Goal: Transaction & Acquisition: Download file/media

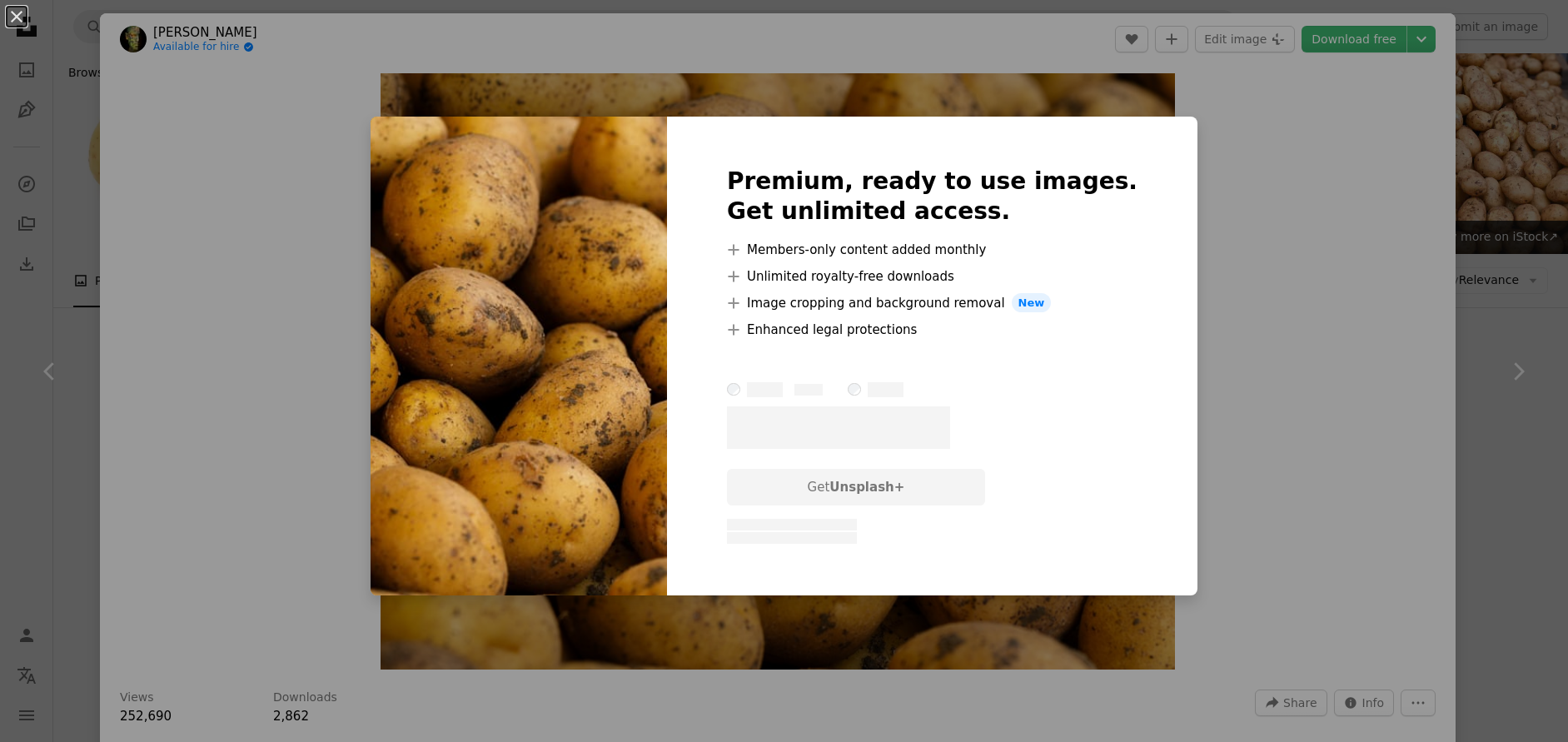
scroll to position [704, 0]
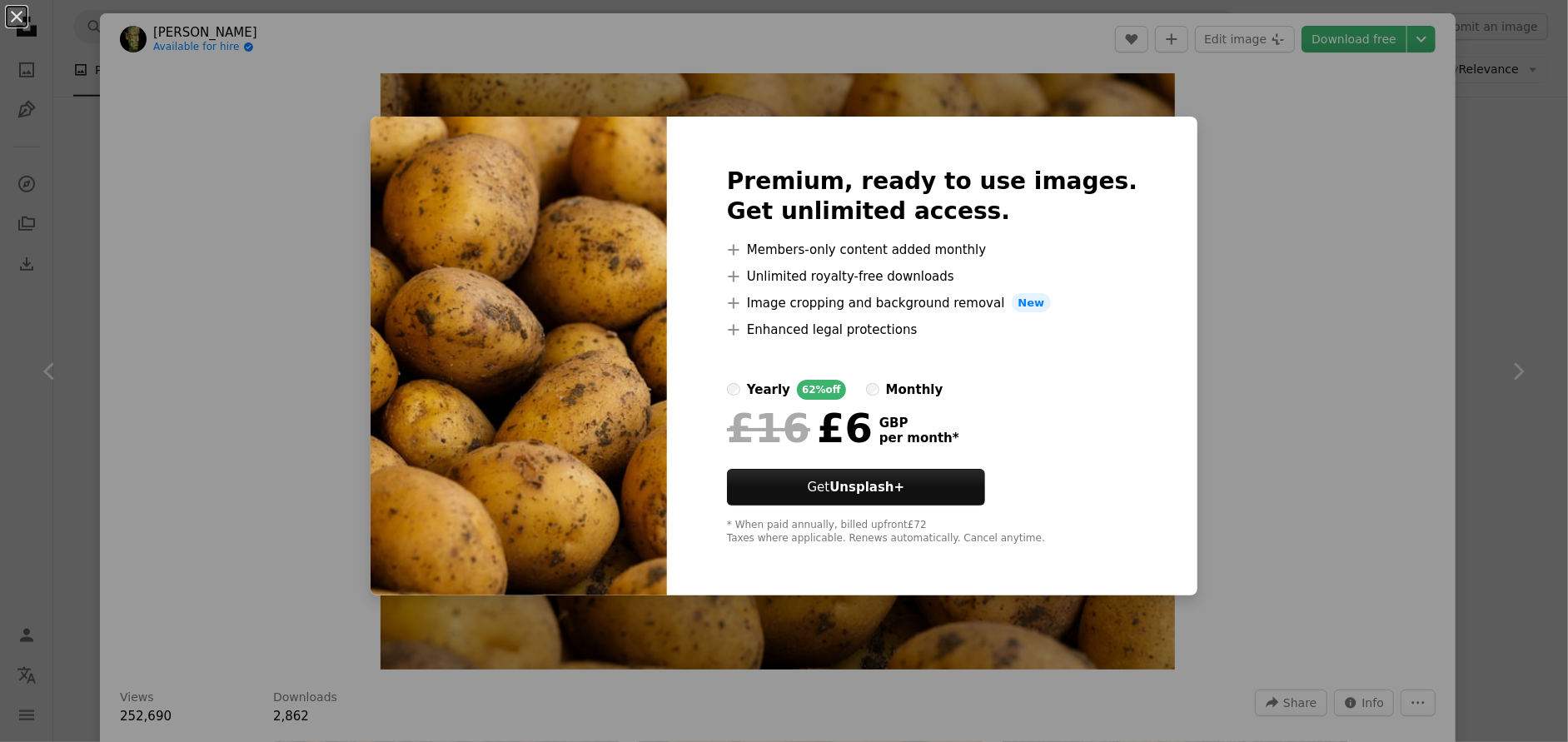
click at [1282, 192] on div "An X shape Premium, ready to use images. Get unlimited access. A plus sign Memb…" at bounding box center [784, 371] width 1568 height 742
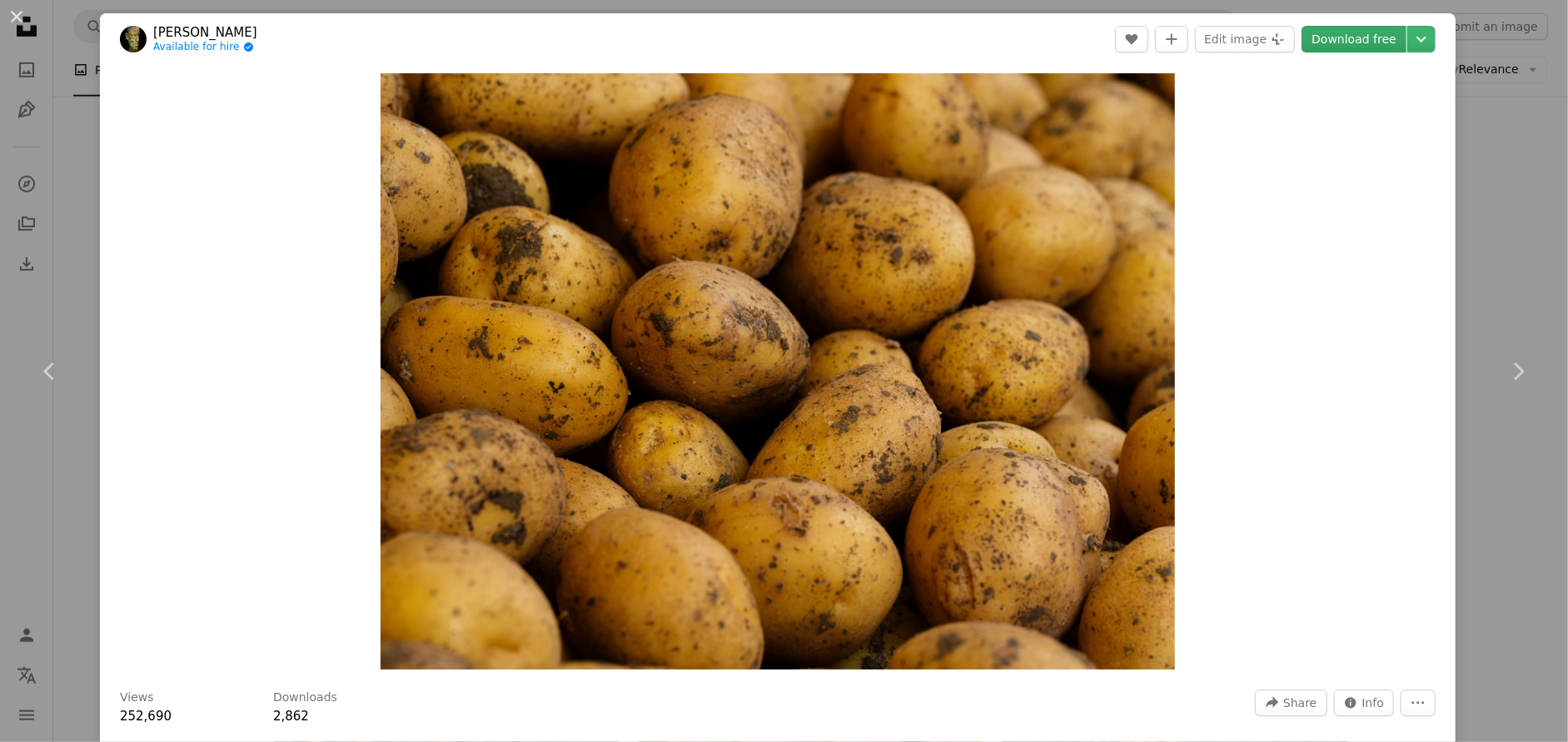
click at [1345, 35] on link "Download free" at bounding box center [1354, 39] width 105 height 26
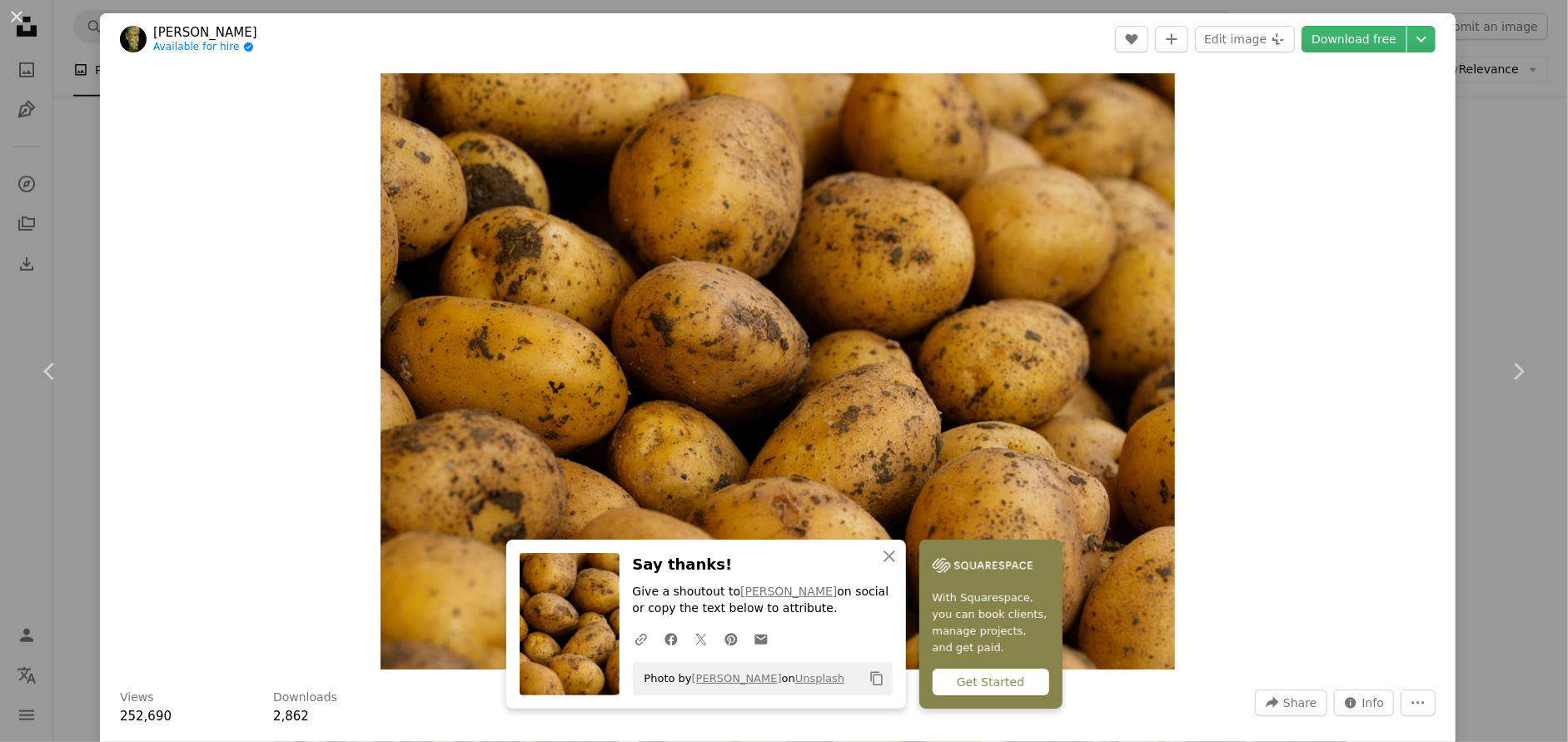
click at [1332, 314] on div "Zoom in" at bounding box center [777, 371] width 1356 height 613
click at [1409, 36] on icon "Chevron down" at bounding box center [1422, 39] width 26 height 20
click at [1287, 78] on span "Small" at bounding box center [1289, 80] width 32 height 13
click at [1269, 390] on div "Zoom in" at bounding box center [777, 371] width 1356 height 613
click at [882, 549] on icon "An X shape" at bounding box center [889, 555] width 20 height 20
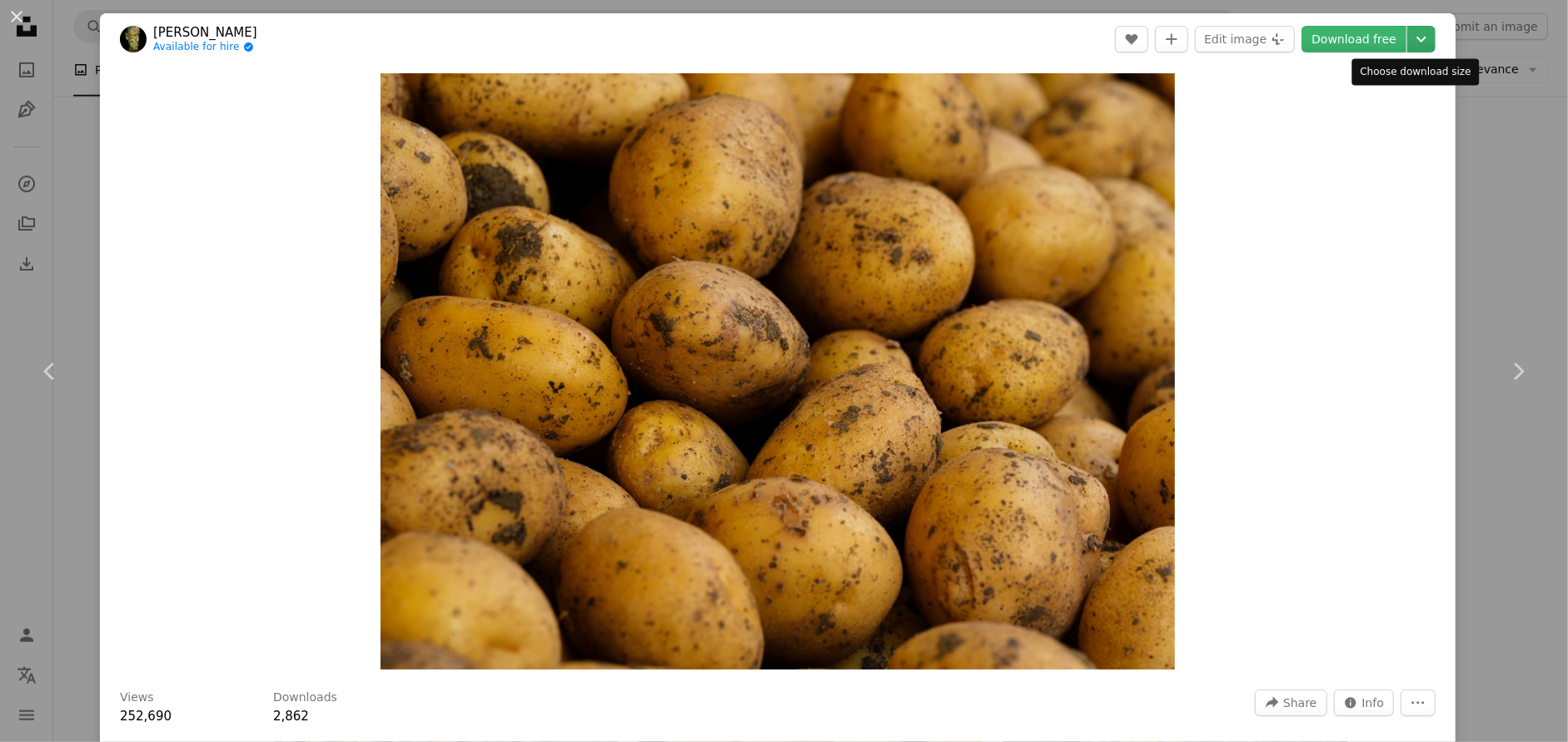
click at [1417, 40] on icon "Choose download size" at bounding box center [1422, 40] width 10 height 6
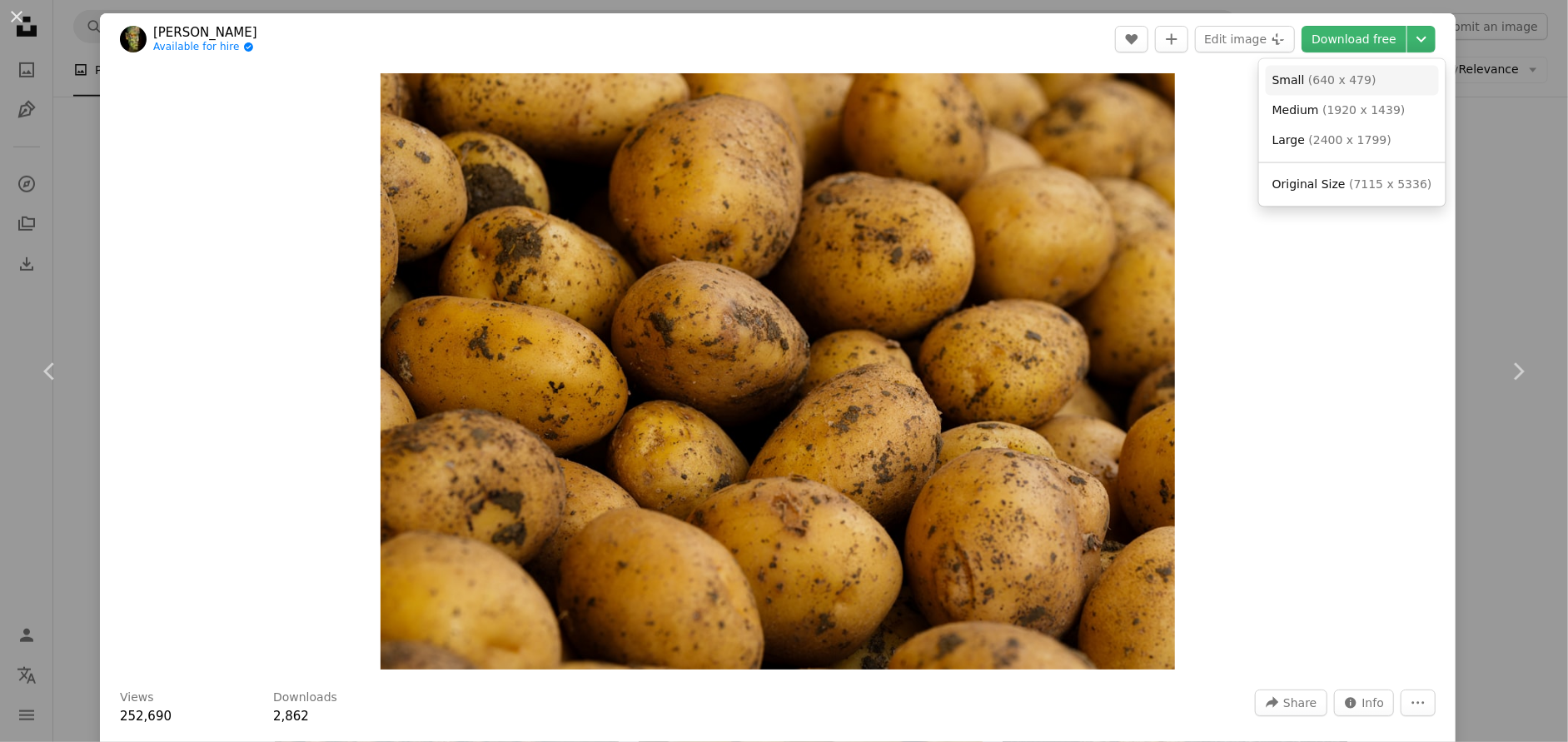
click at [1324, 74] on span "( 640 x 479 )" at bounding box center [1343, 80] width 68 height 13
